Goal: Information Seeking & Learning: Understand process/instructions

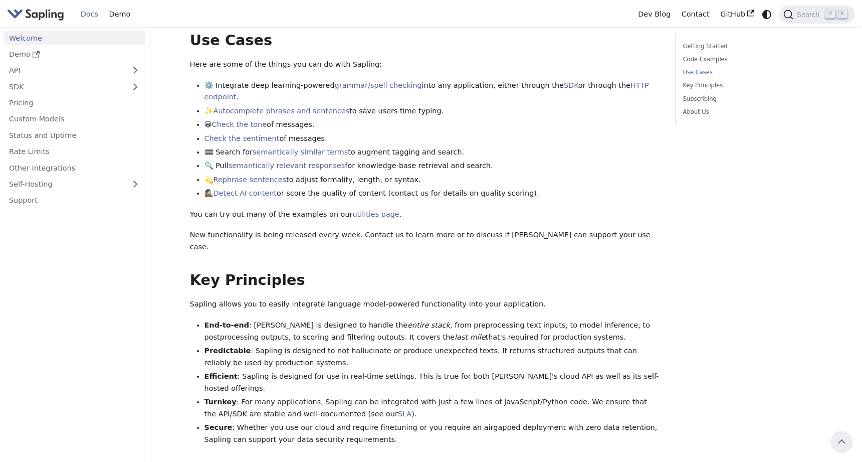
scroll to position [348, 0]
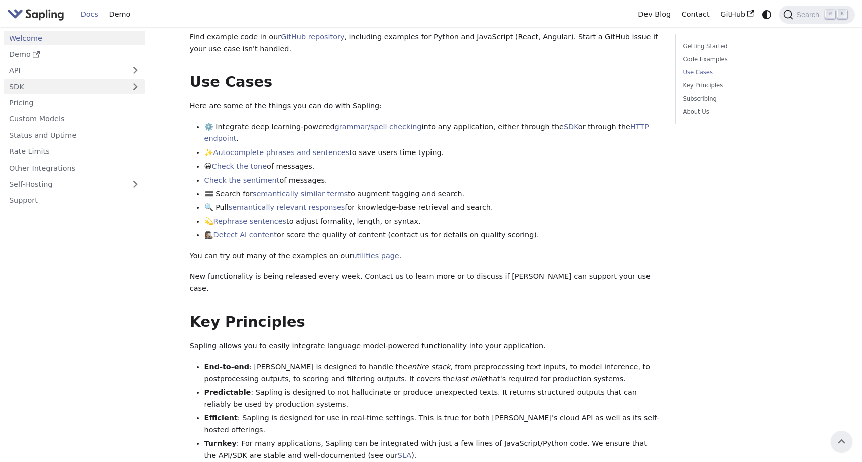
click at [21, 87] on link "SDK" at bounding box center [65, 86] width 122 height 15
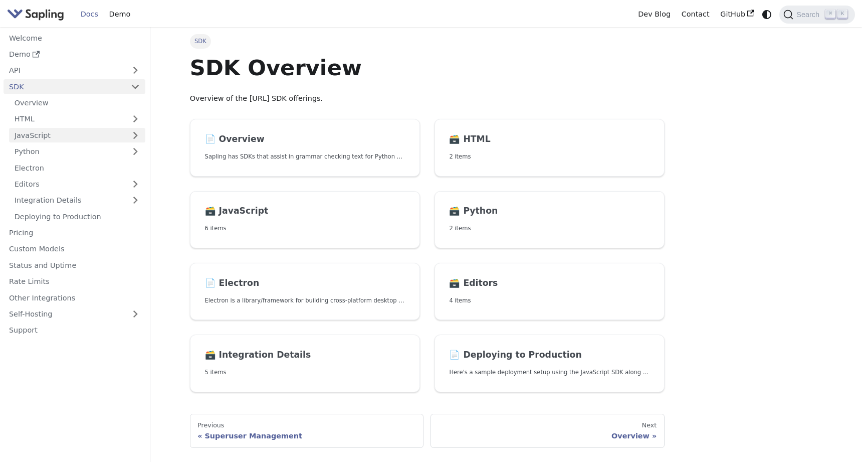
click at [31, 130] on link "JavaScript" at bounding box center [77, 135] width 136 height 15
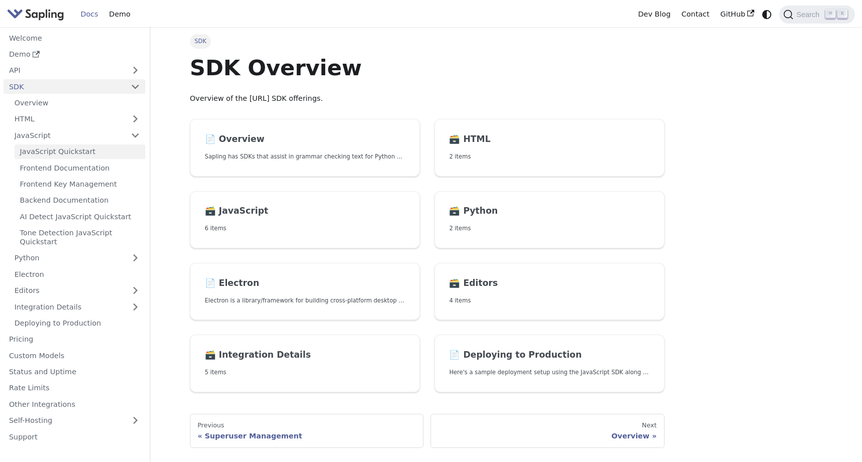
click at [68, 152] on link "JavaScript Quickstart" at bounding box center [80, 151] width 131 height 15
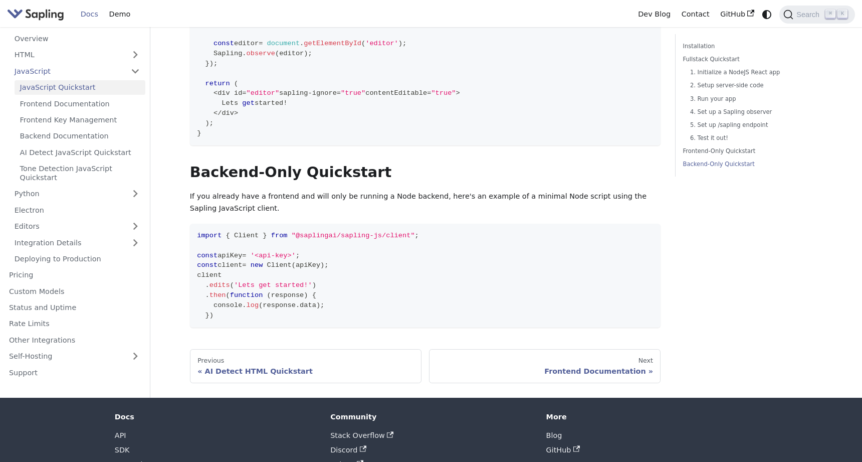
scroll to position [2191, 0]
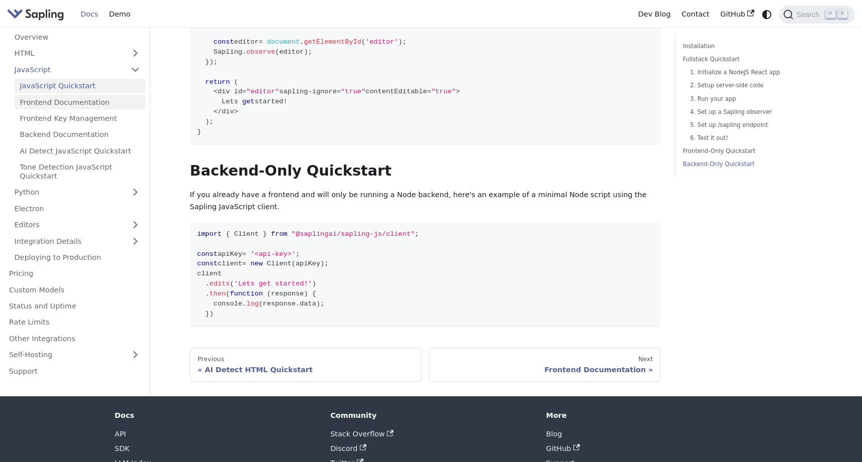
click at [54, 101] on link "Frontend Documentation" at bounding box center [80, 102] width 131 height 15
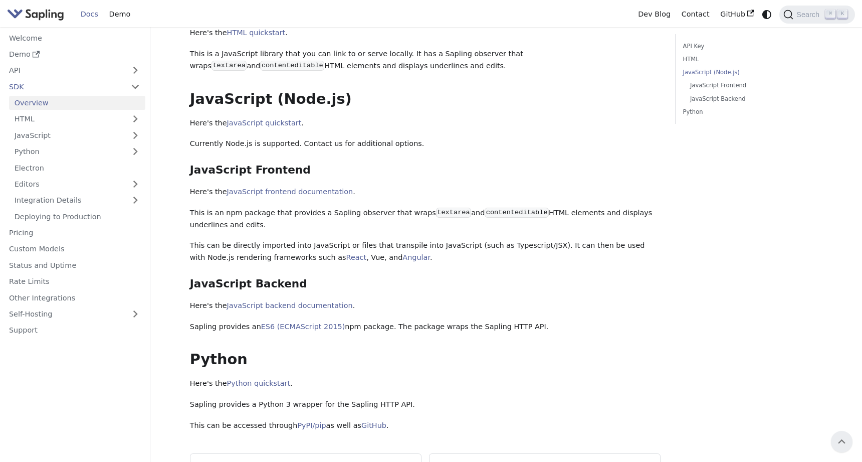
scroll to position [240, 0]
